Goal: Transaction & Acquisition: Purchase product/service

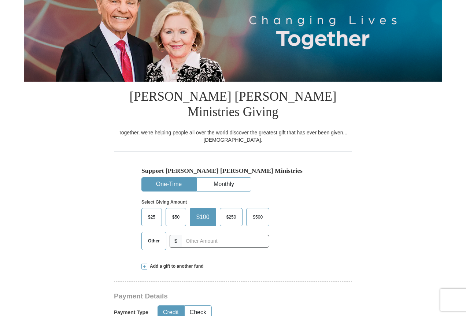
scroll to position [110, 0]
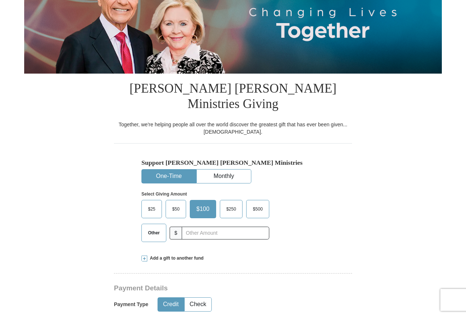
click at [166, 170] on button "One-Time" at bounding box center [169, 177] width 54 height 14
drag, startPoint x: 151, startPoint y: 218, endPoint x: 165, endPoint y: 217, distance: 13.9
click at [151, 228] on span "Other" at bounding box center [153, 233] width 19 height 11
click at [0, 0] on input "Other" at bounding box center [0, 0] width 0 height 0
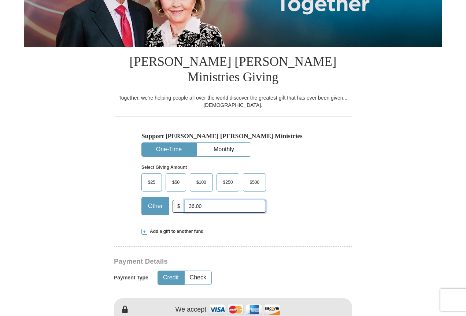
scroll to position [183, 0]
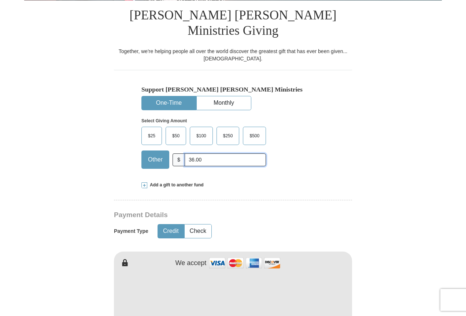
type input "36.00"
click at [166, 225] on button "Credit" at bounding box center [171, 232] width 26 height 14
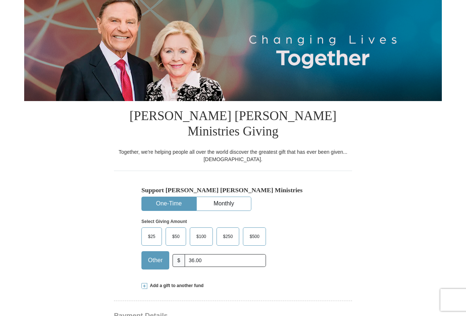
scroll to position [0, 0]
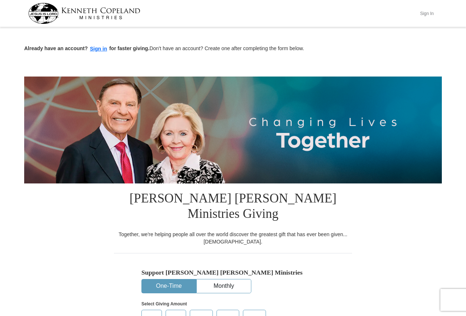
click at [428, 14] on button "Sign In" at bounding box center [427, 13] width 22 height 11
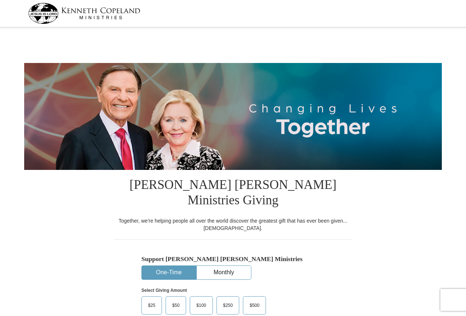
select select "NY"
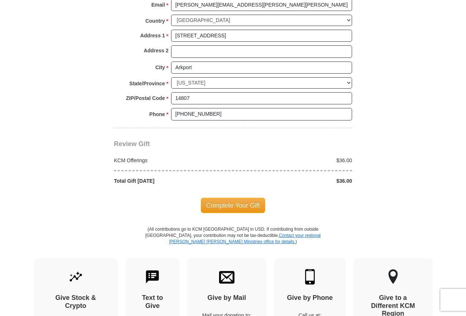
scroll to position [623, 0]
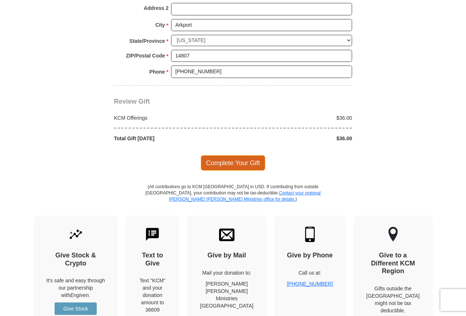
click at [238, 155] on span "Complete Your Gift" at bounding box center [233, 162] width 65 height 15
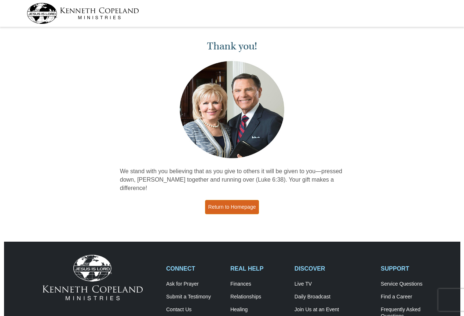
click at [224, 200] on link "Return to Homepage" at bounding box center [232, 207] width 54 height 14
